Goal: Find specific page/section: Find specific page/section

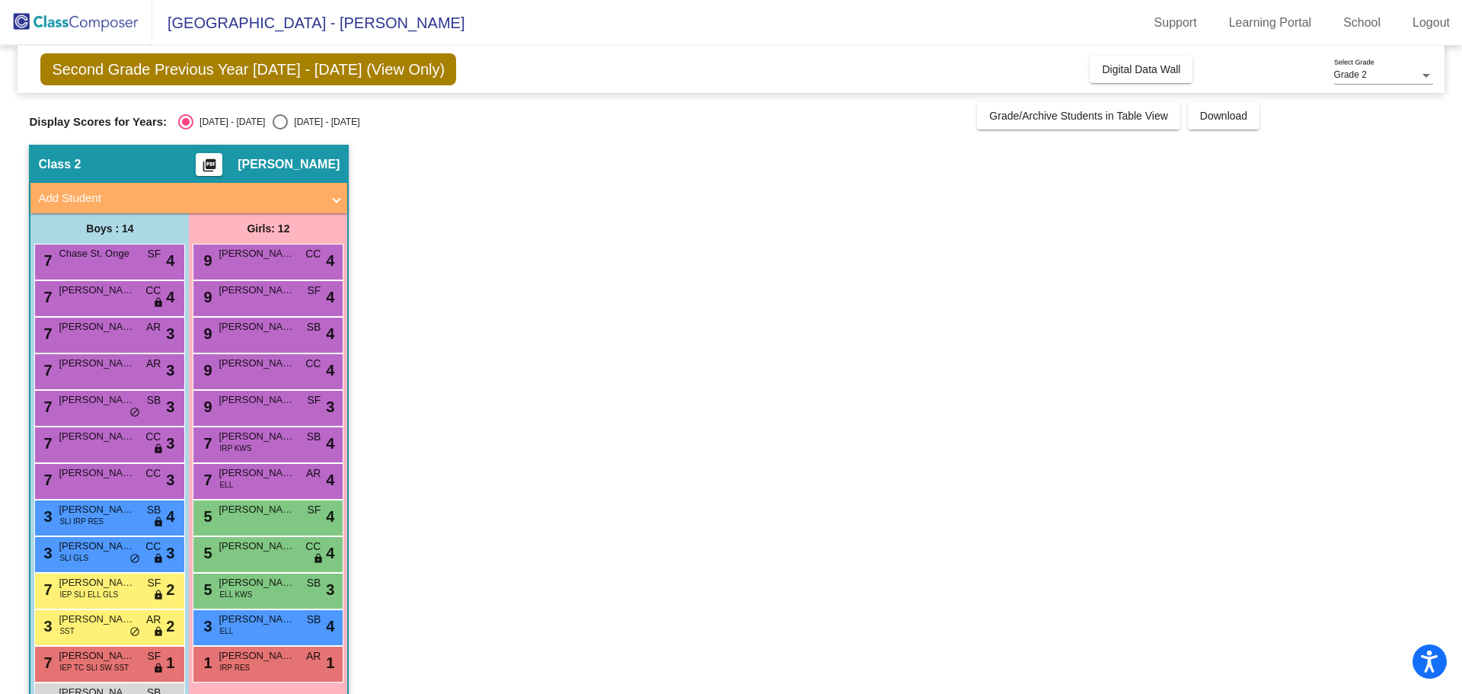
scroll to position [86, 0]
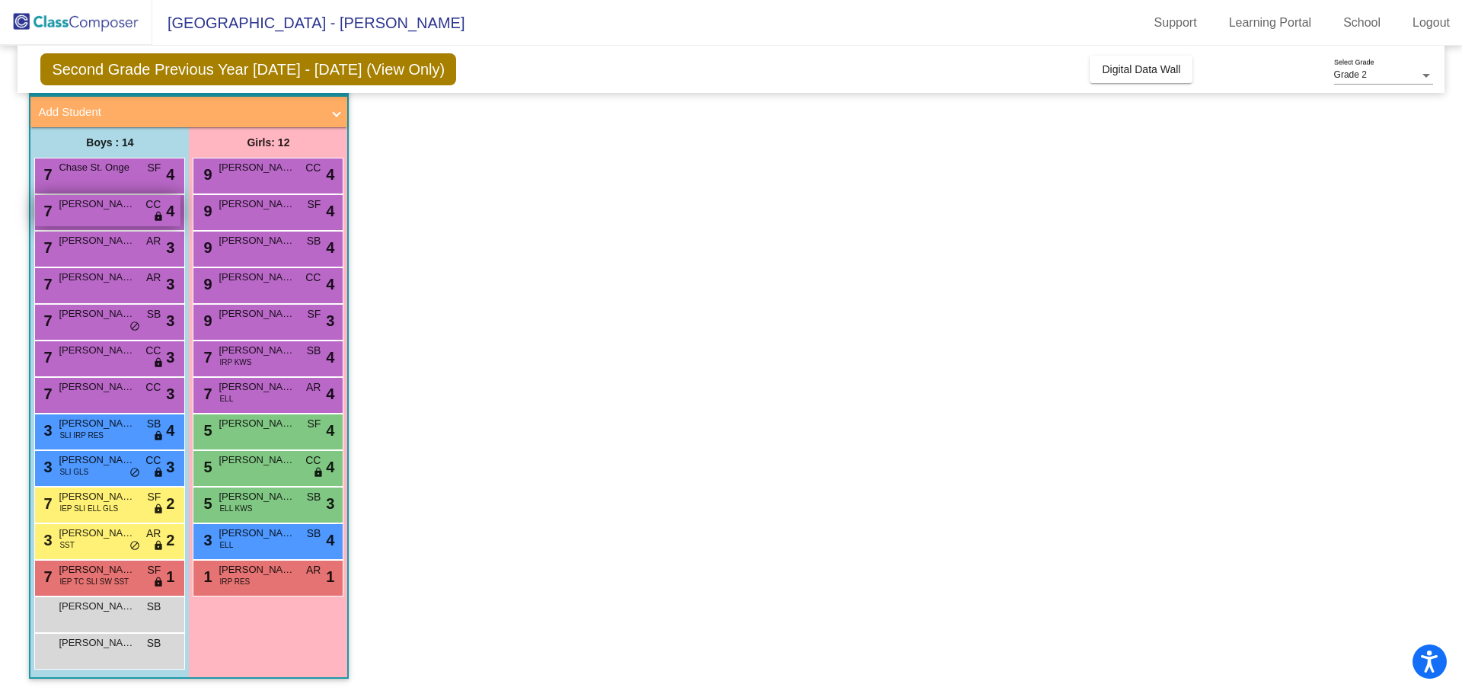
click at [154, 204] on span "CC" at bounding box center [152, 204] width 15 height 16
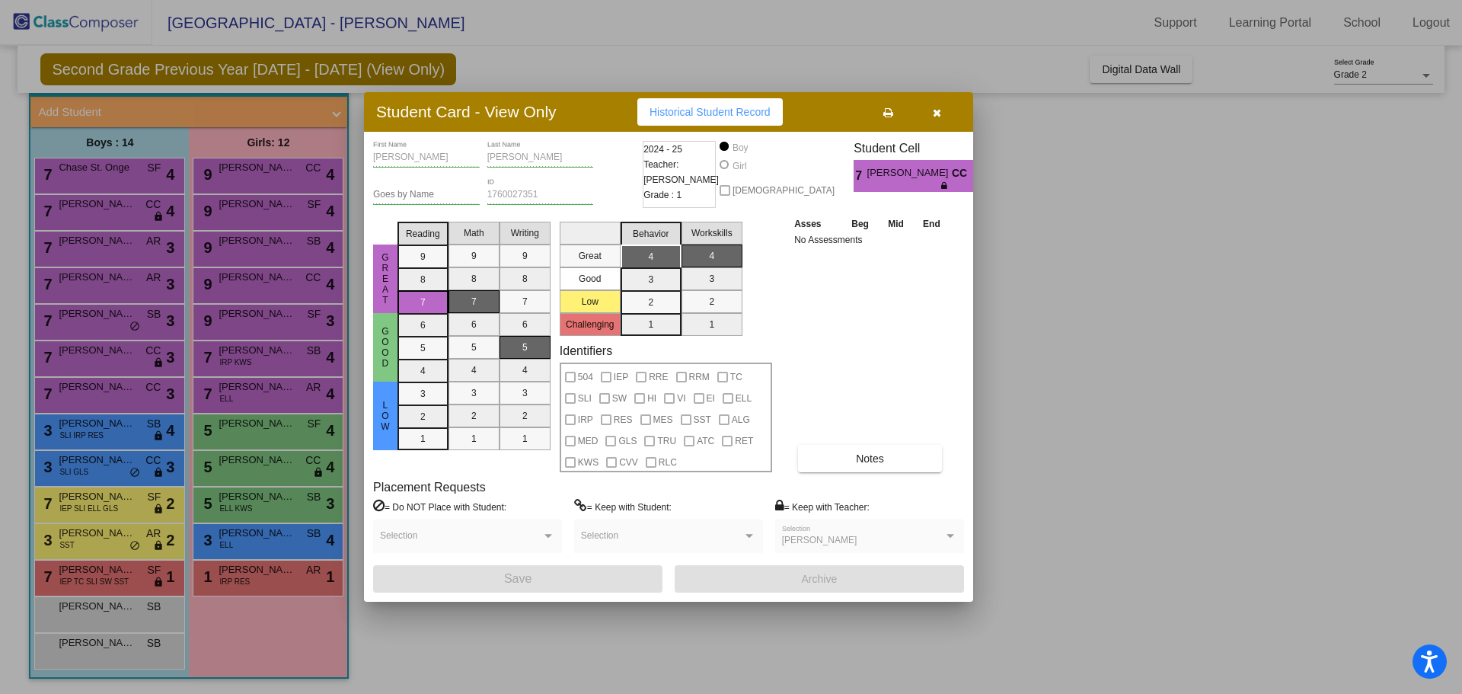
click at [1401, 384] on div at bounding box center [731, 347] width 1462 height 694
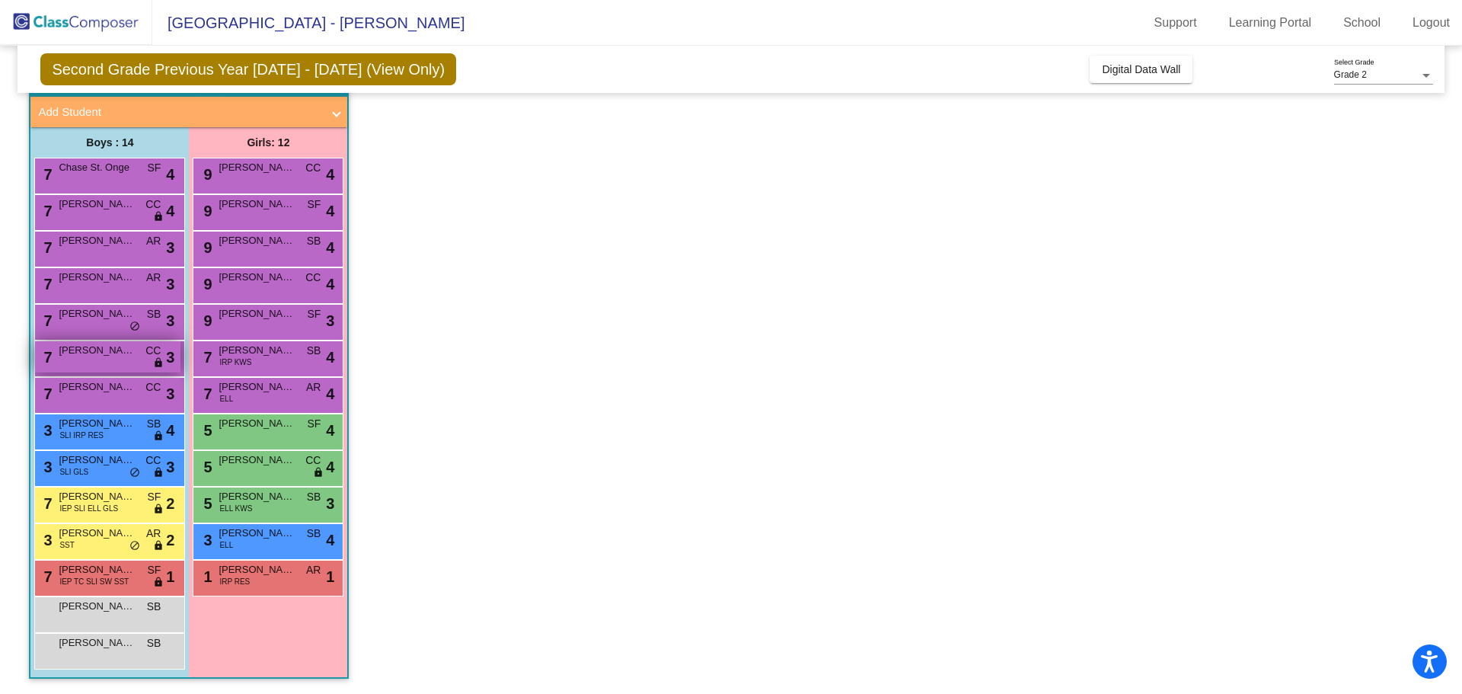
click at [133, 361] on div "7 [PERSON_NAME] CC lock do_not_disturb_alt 3" at bounding box center [107, 356] width 145 height 31
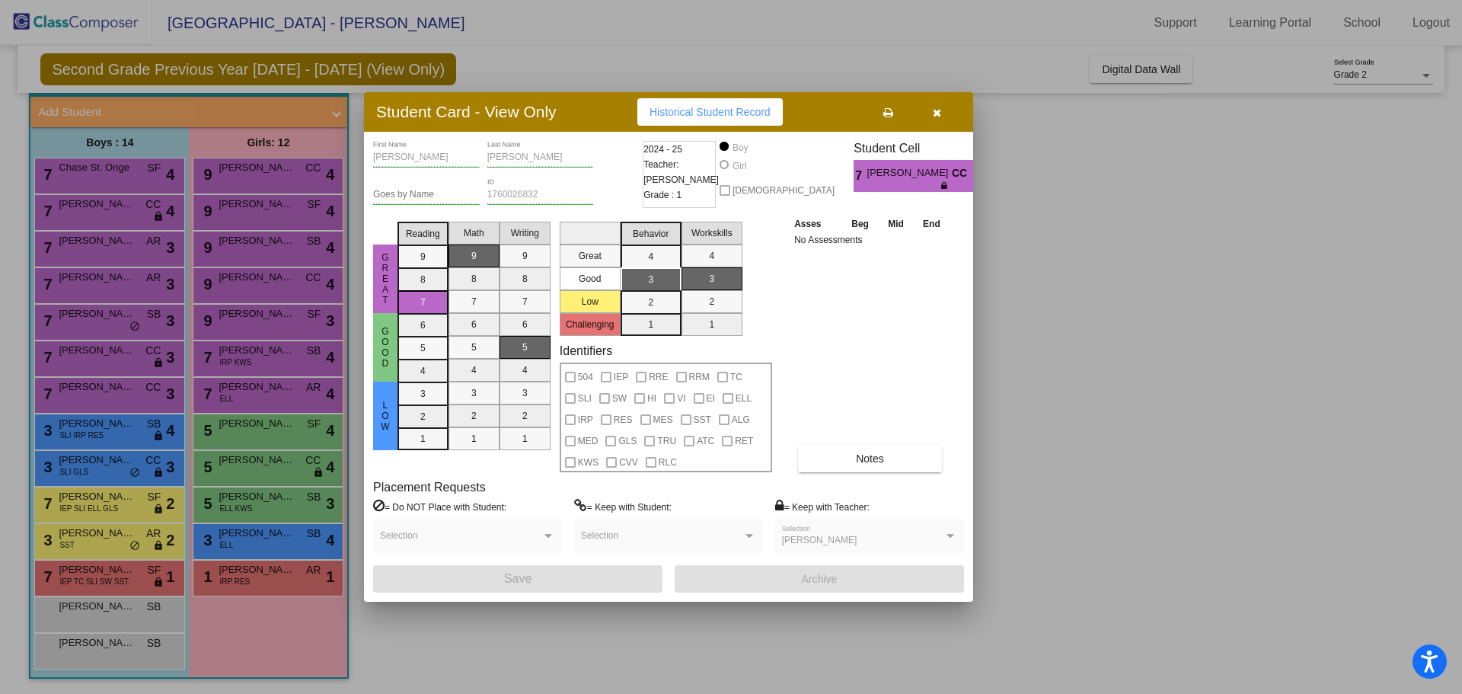
click at [1166, 410] on div at bounding box center [731, 347] width 1462 height 694
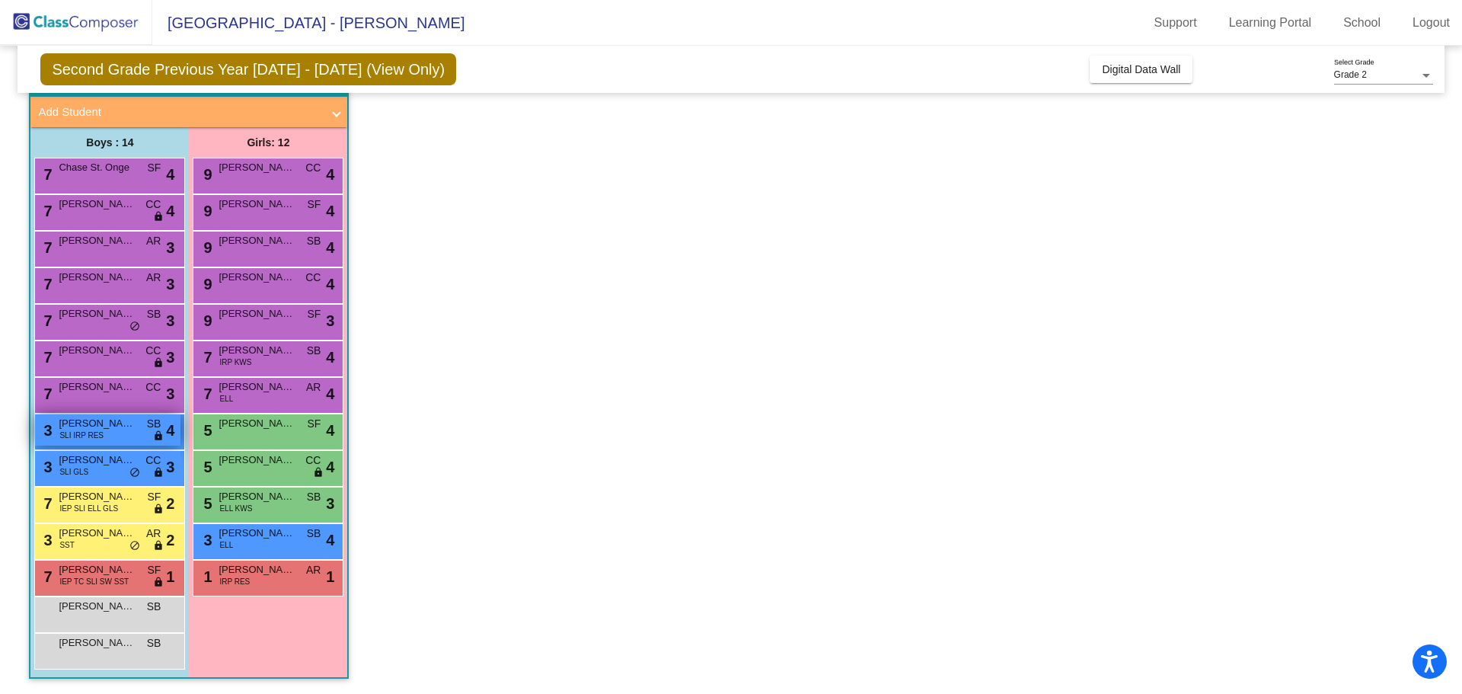
click at [126, 433] on div "3 [PERSON_NAME] SLI IRP RES SB lock do_not_disturb_alt 4" at bounding box center [107, 429] width 145 height 31
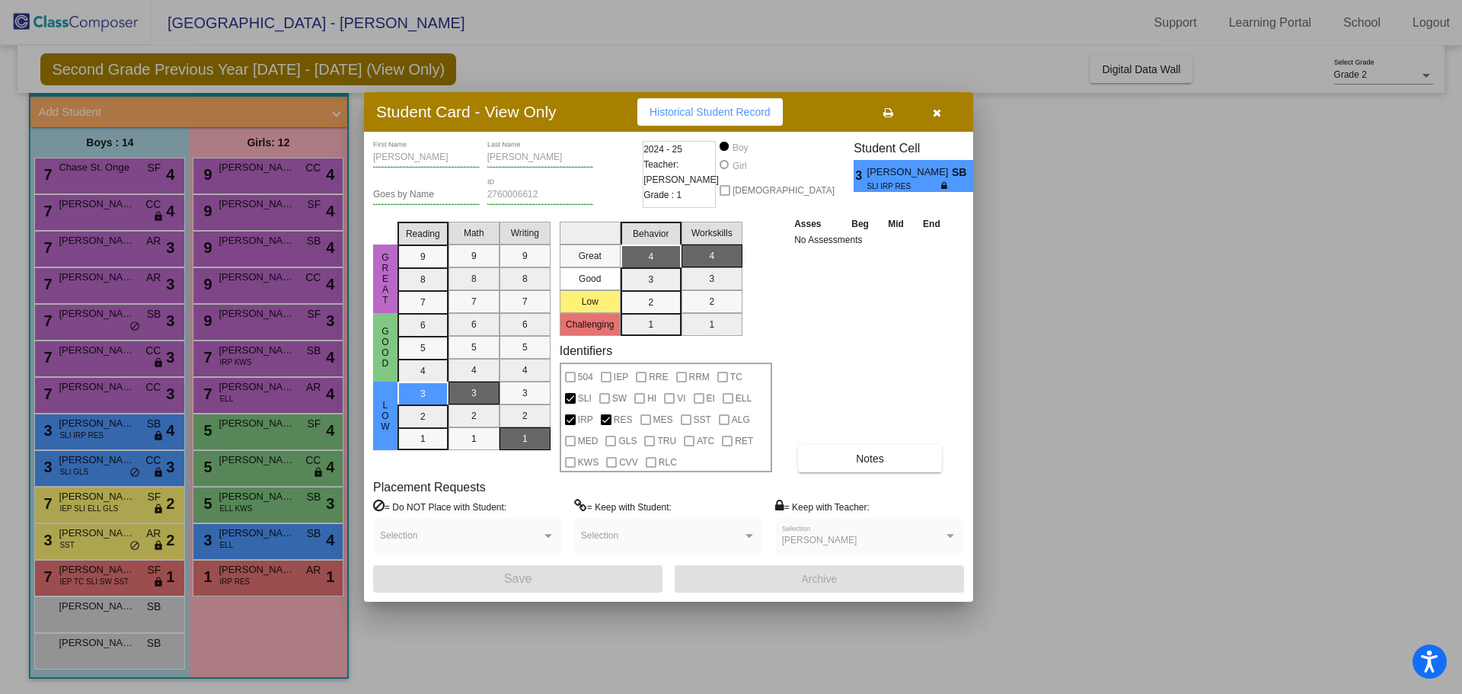
click at [1138, 406] on div at bounding box center [731, 347] width 1462 height 694
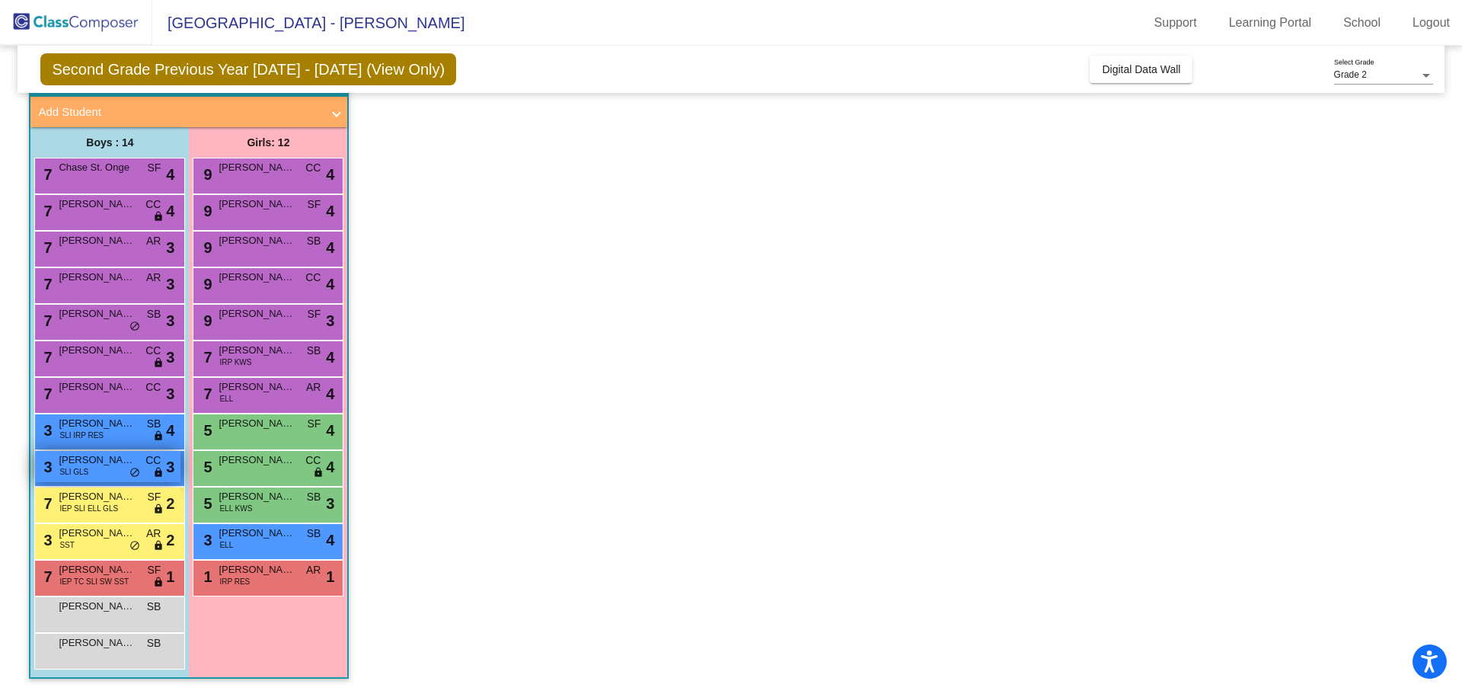
click at [108, 471] on div "3 [PERSON_NAME] SLI GLS CC lock do_not_disturb_alt 3" at bounding box center [107, 466] width 145 height 31
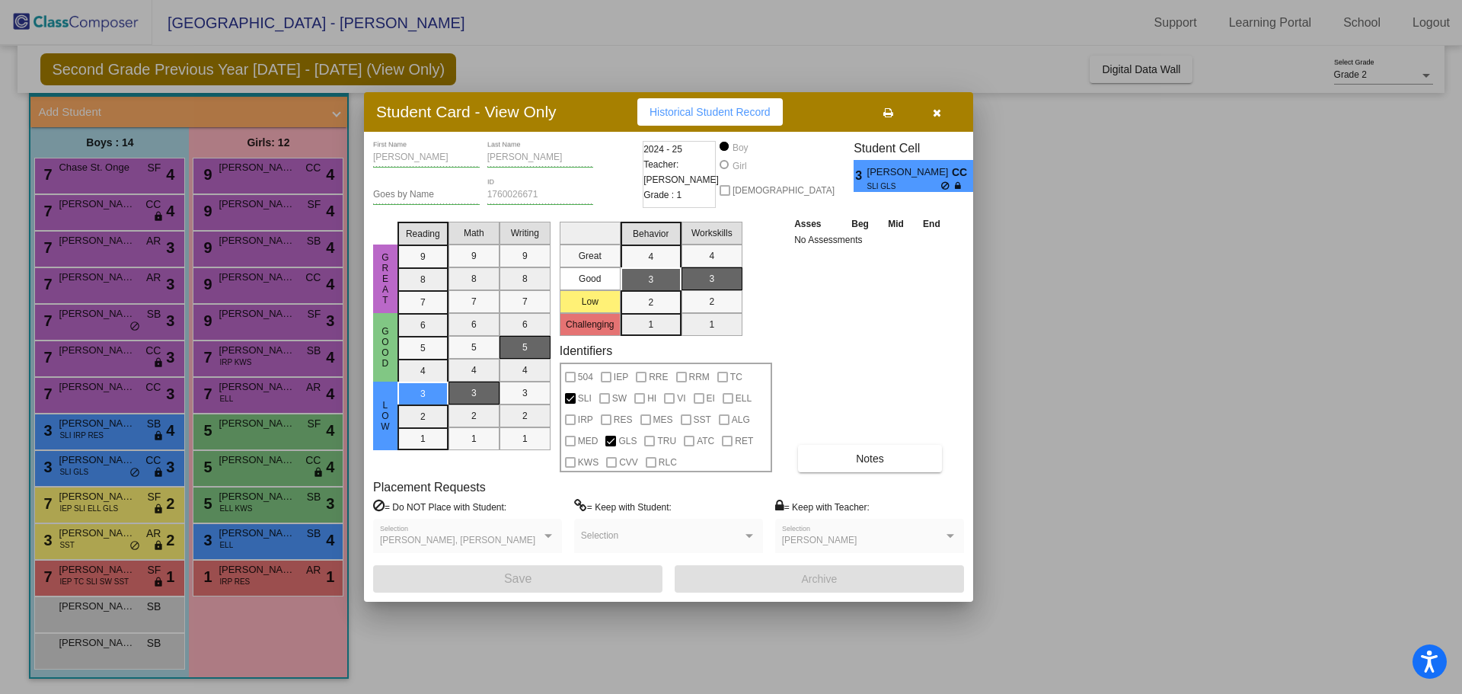
click at [1099, 396] on div at bounding box center [731, 347] width 1462 height 694
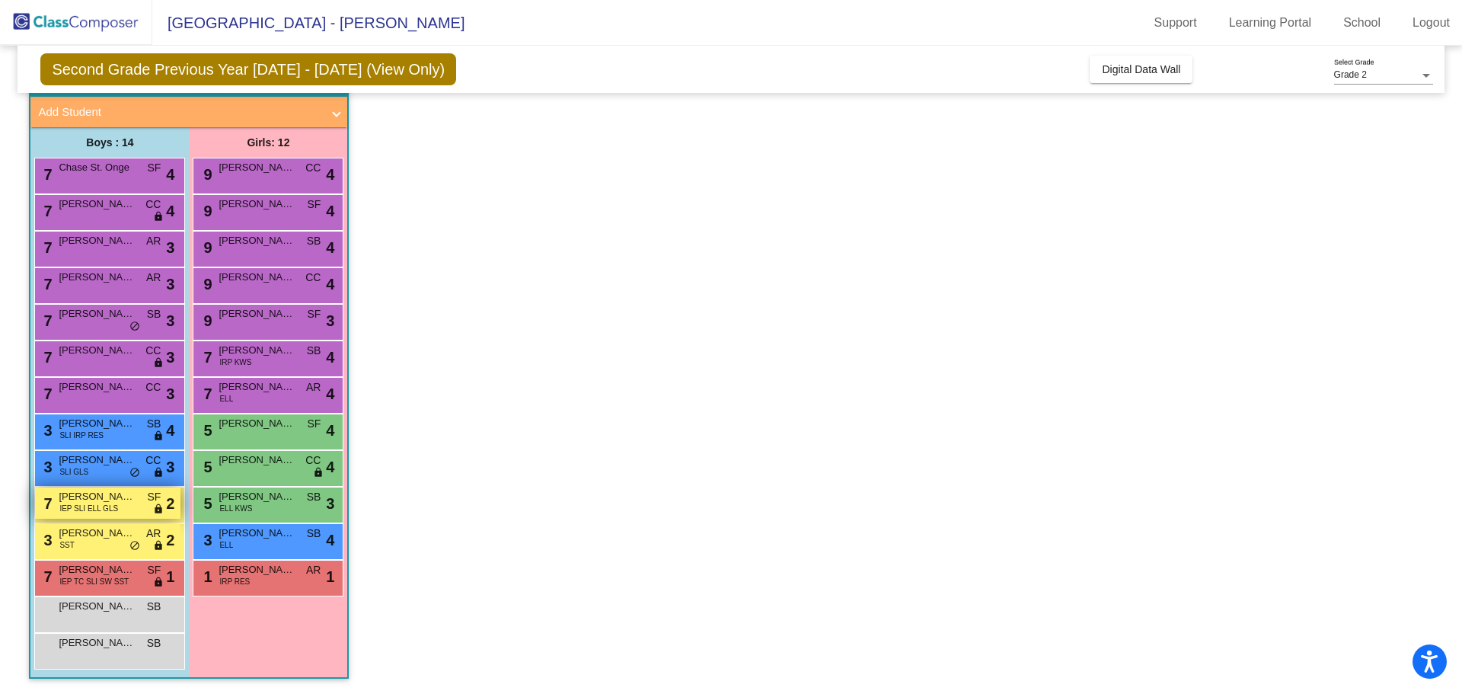
click at [130, 507] on div "7 [PERSON_NAME] IEP SLI ELL GLS SF lock do_not_disturb_alt 2" at bounding box center [107, 502] width 145 height 31
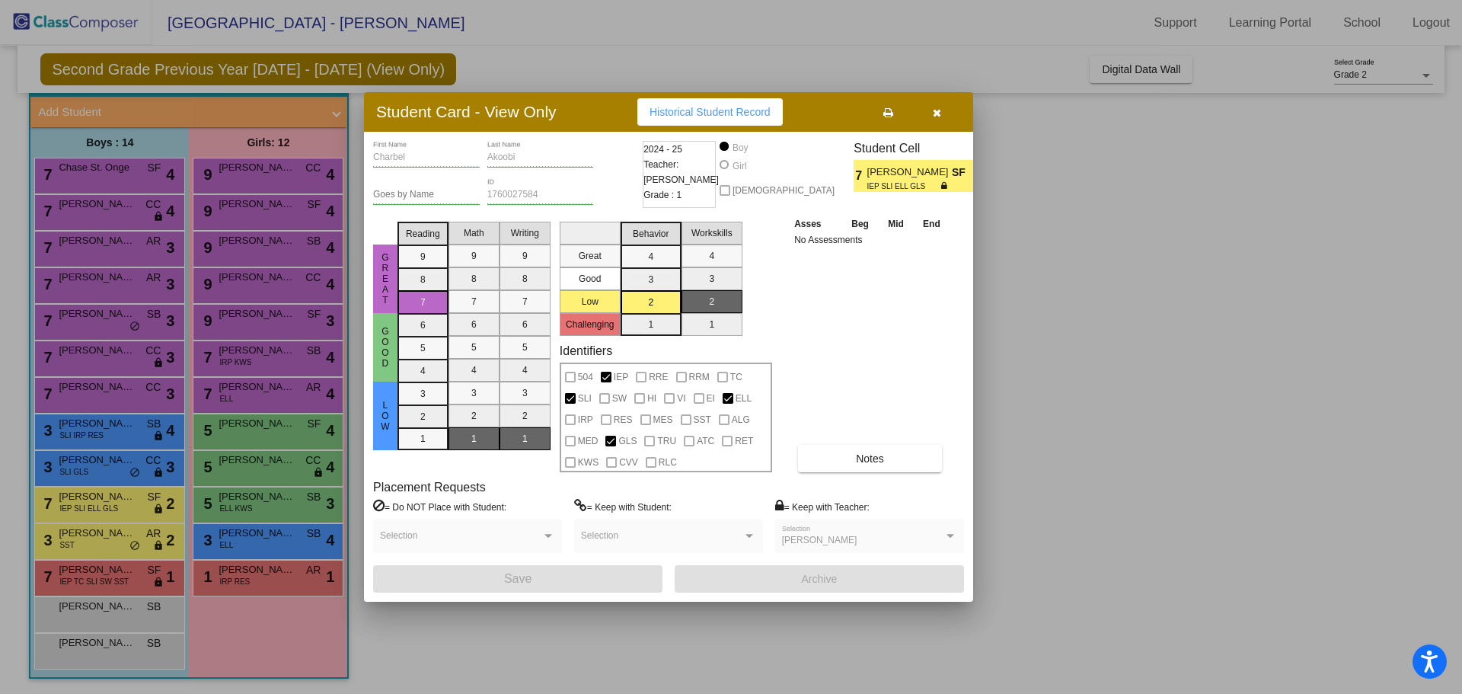
click at [1025, 413] on div at bounding box center [731, 347] width 1462 height 694
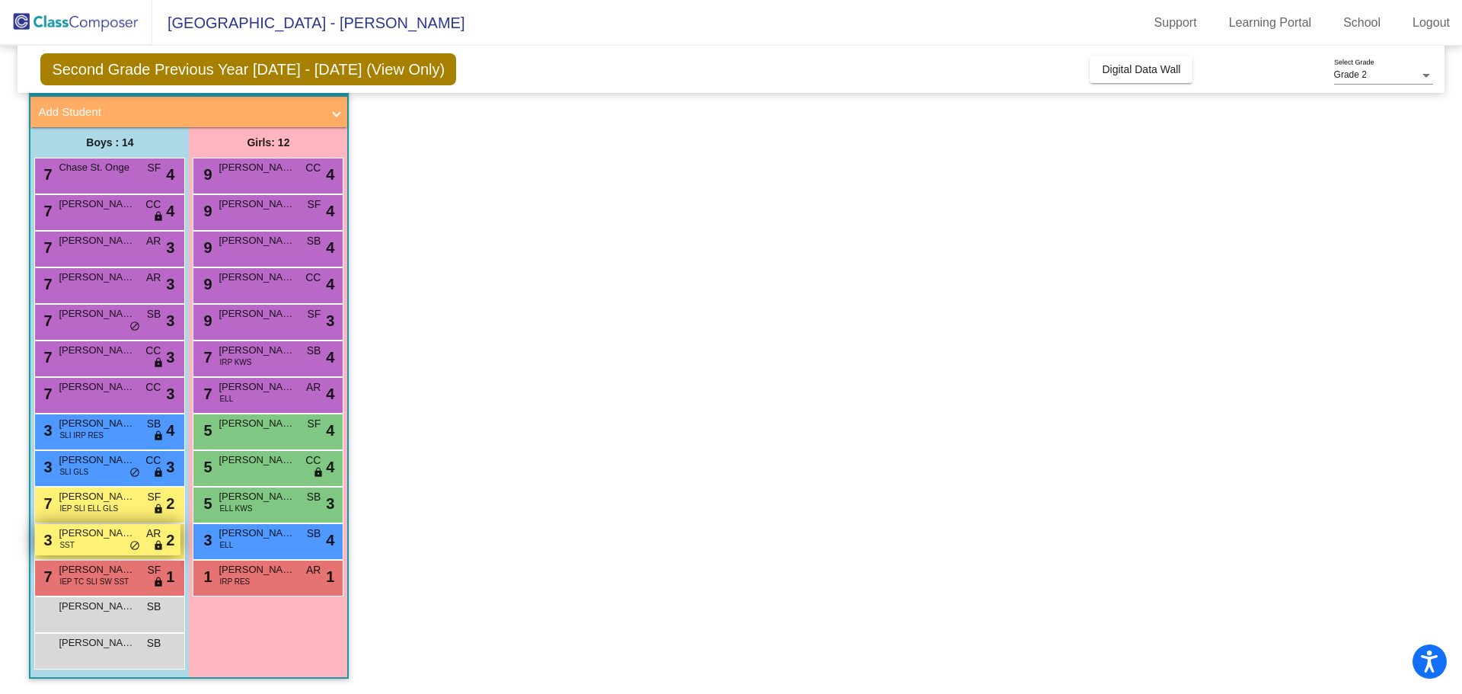
click at [89, 528] on span "[PERSON_NAME]" at bounding box center [97, 532] width 76 height 15
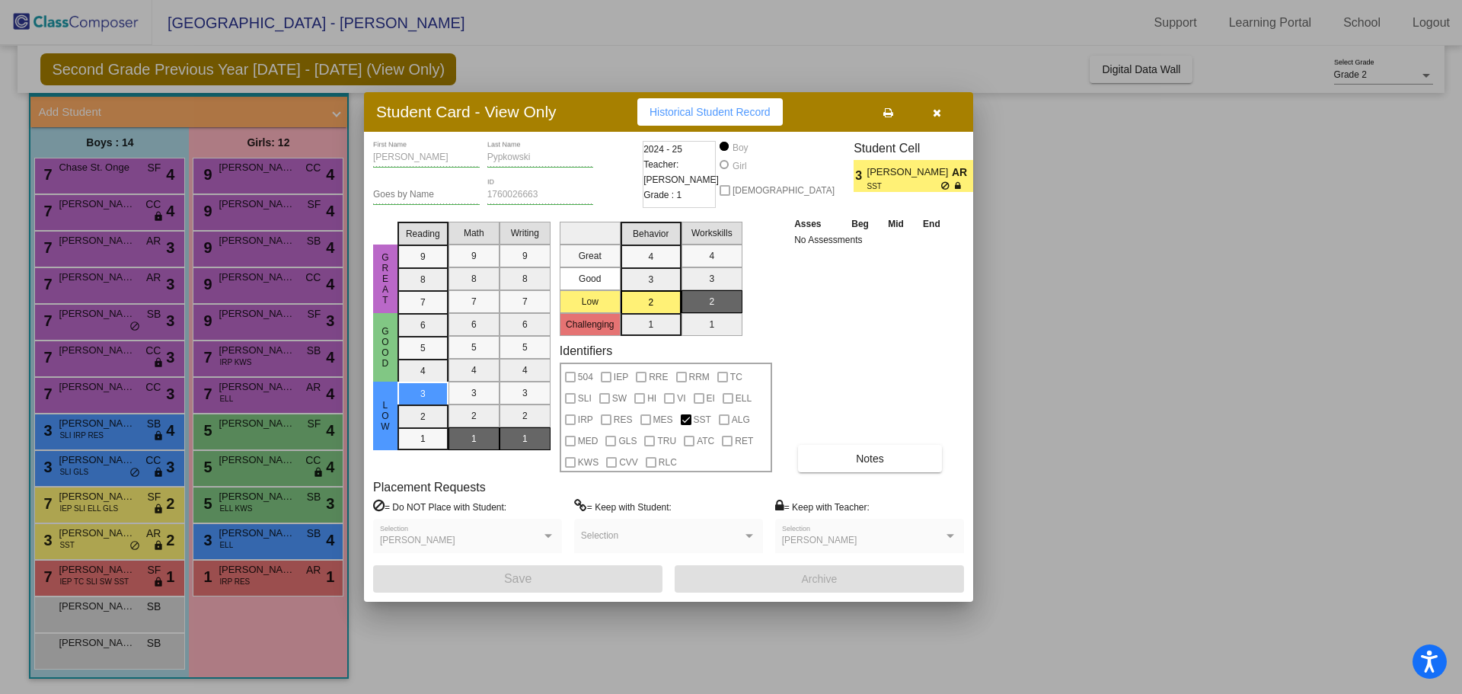
click at [1071, 436] on div at bounding box center [731, 347] width 1462 height 694
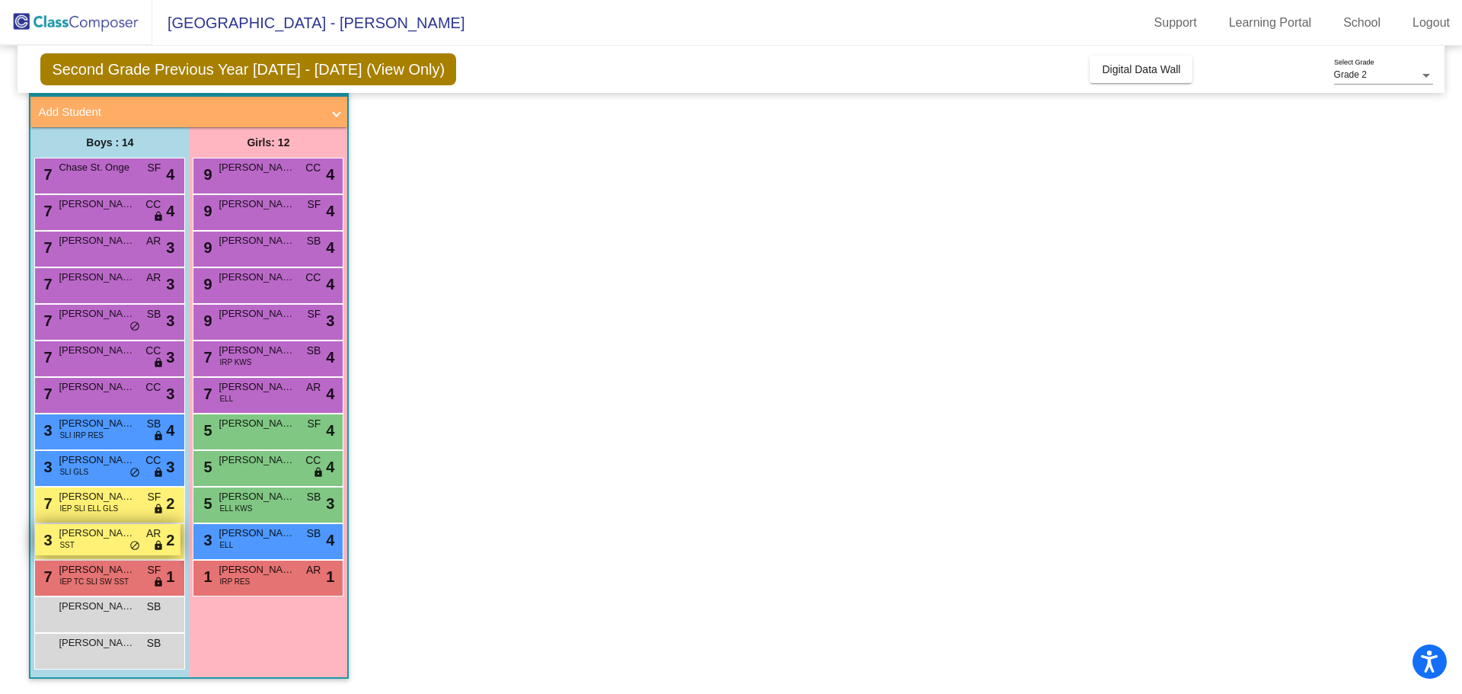
click at [134, 544] on span "do_not_disturb_alt" at bounding box center [134, 546] width 11 height 12
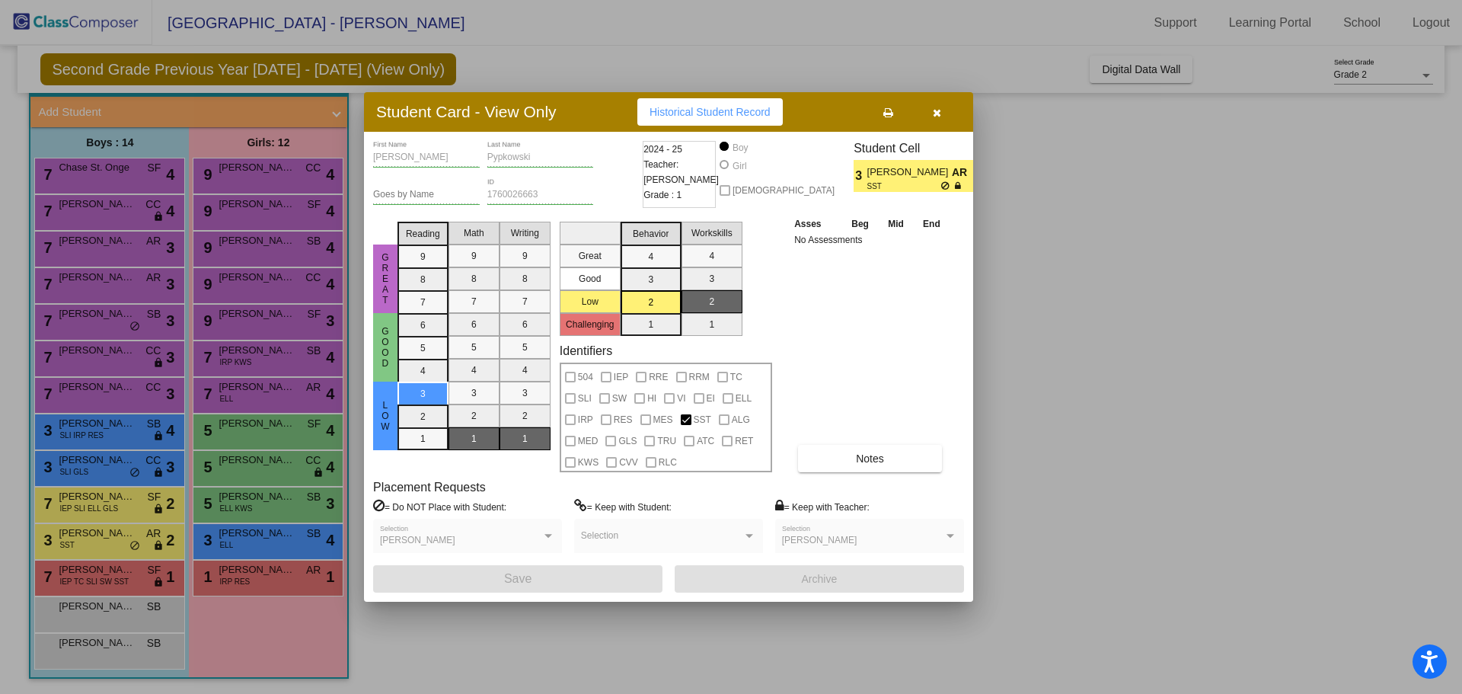
click at [1132, 419] on div at bounding box center [731, 347] width 1462 height 694
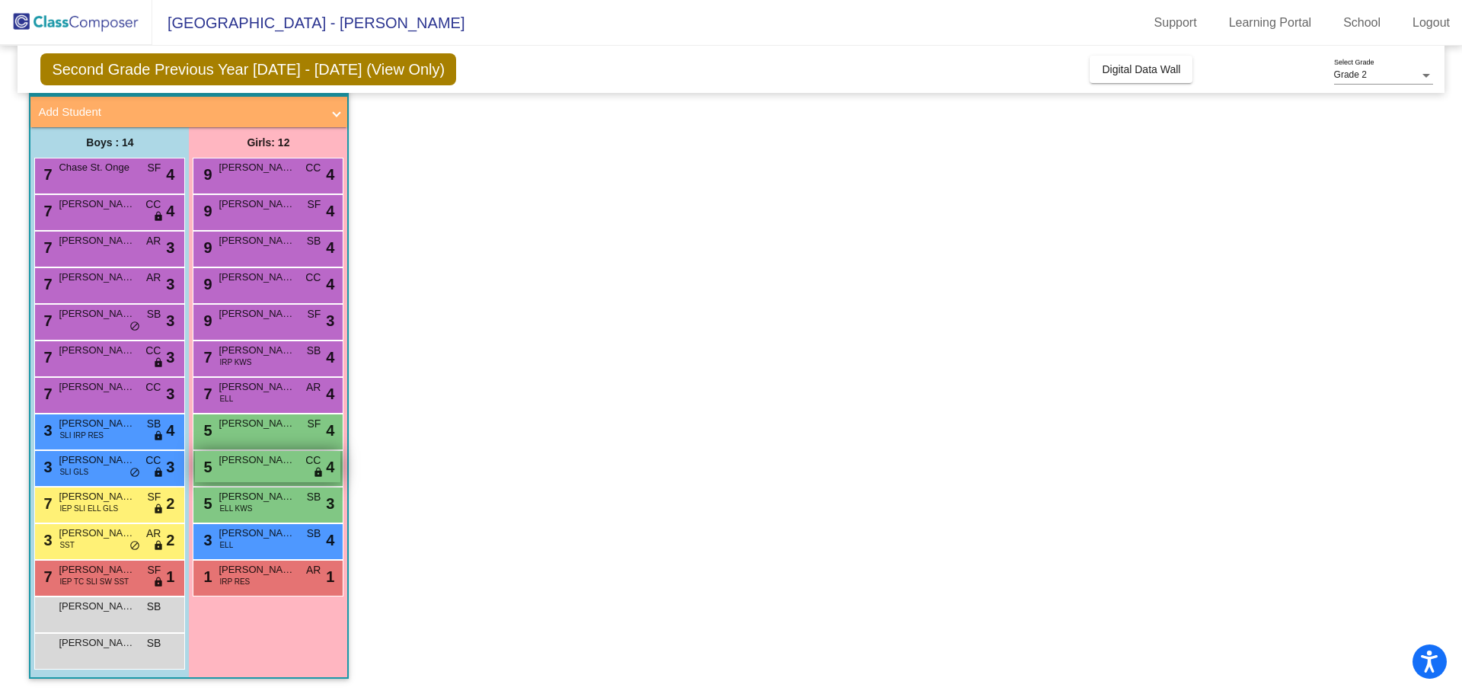
click at [229, 466] on span "[PERSON_NAME]" at bounding box center [257, 459] width 76 height 15
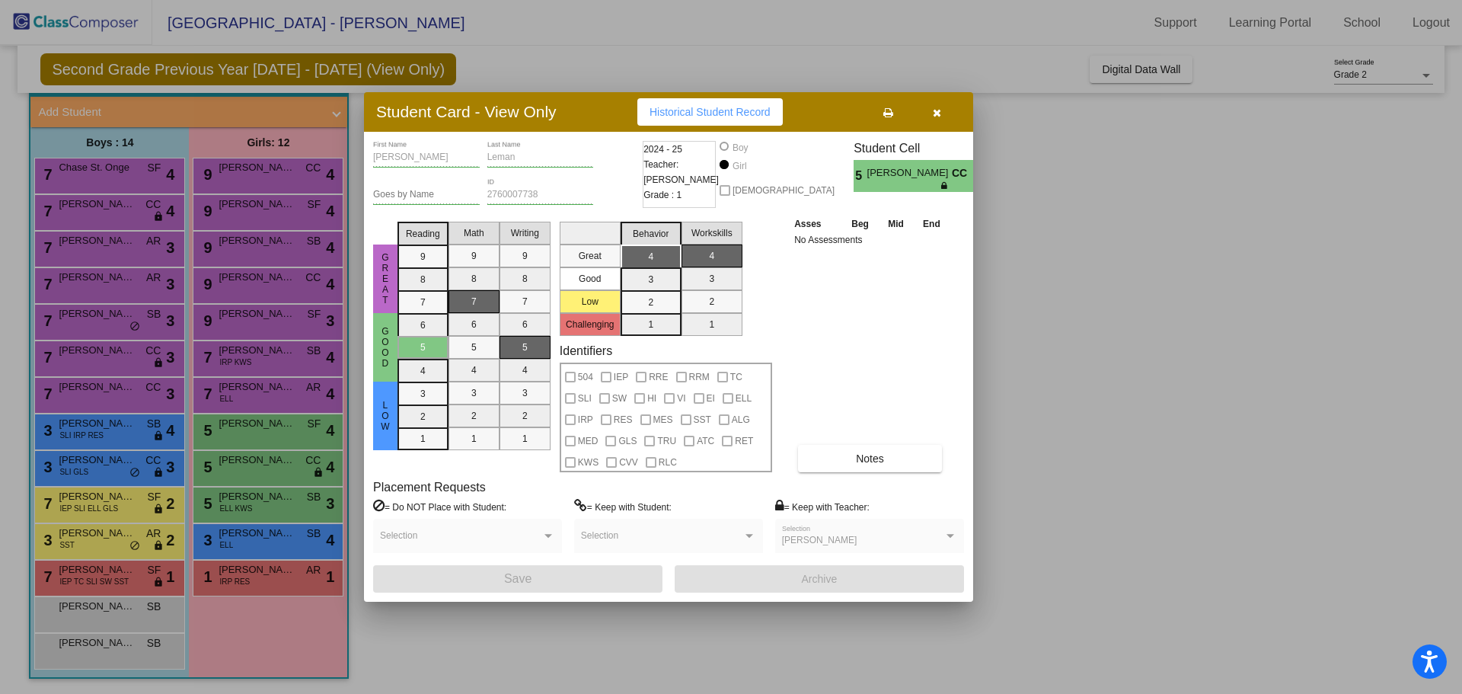
click at [1061, 407] on div at bounding box center [731, 347] width 1462 height 694
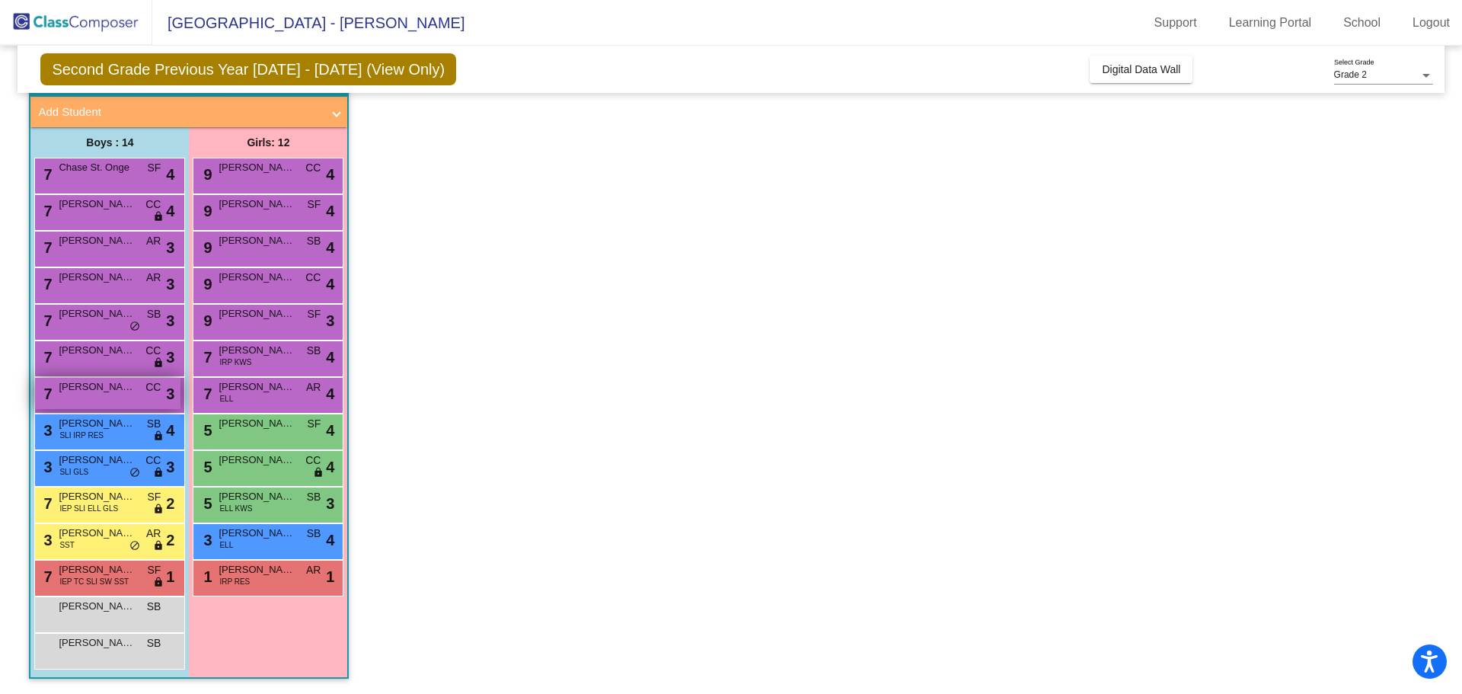
click at [117, 402] on div "7 [PERSON_NAME] CC lock do_not_disturb_alt 3" at bounding box center [107, 393] width 145 height 31
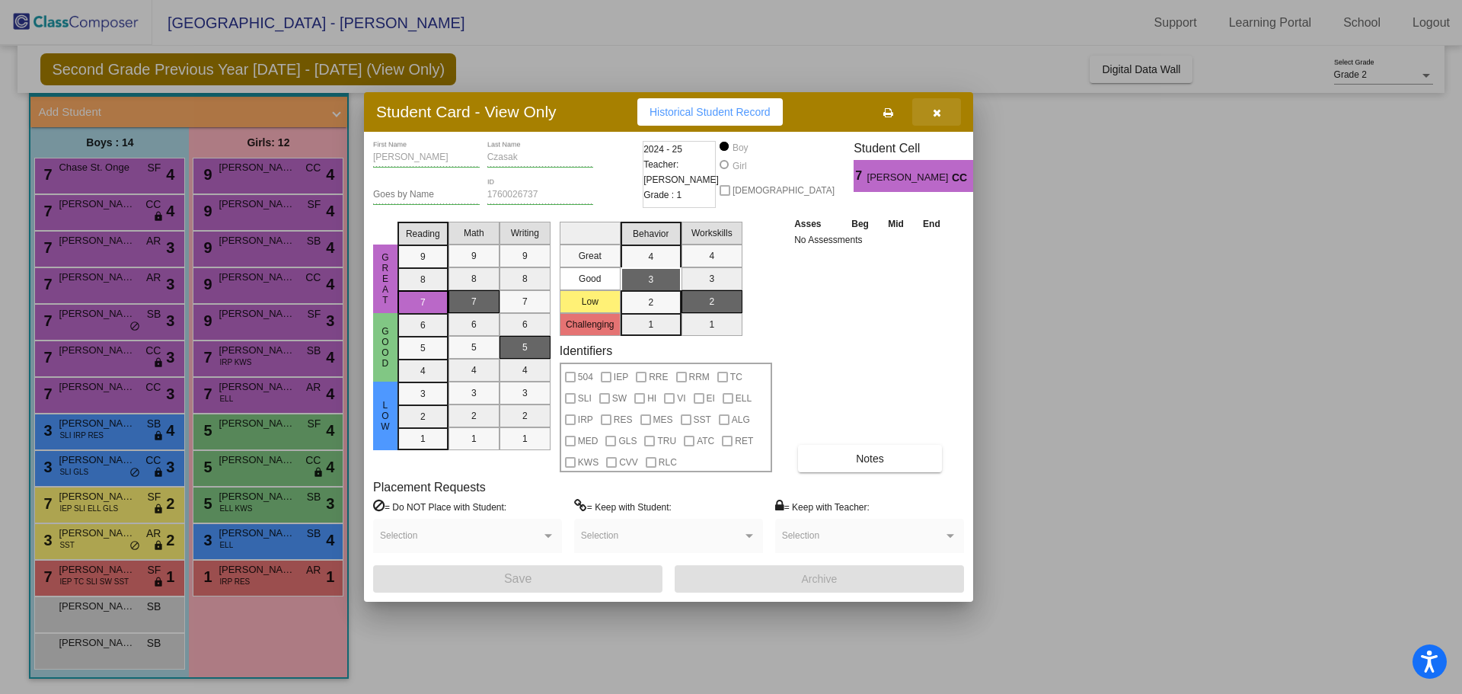
click at [933, 107] on icon "button" at bounding box center [937, 112] width 8 height 11
